Goal: Task Accomplishment & Management: Complete application form

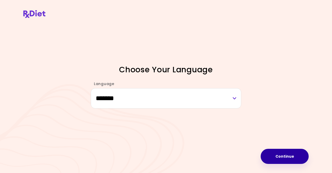
click at [275, 159] on button "Continue" at bounding box center [285, 155] width 48 height 15
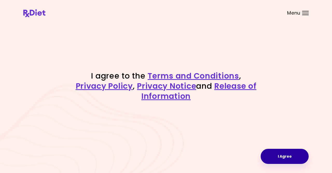
click at [299, 160] on button "I Agree" at bounding box center [285, 155] width 48 height 15
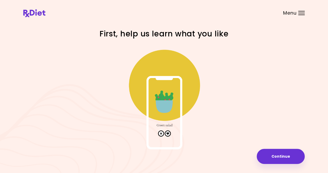
scroll to position [7, 0]
